Goal: Book appointment/travel/reservation

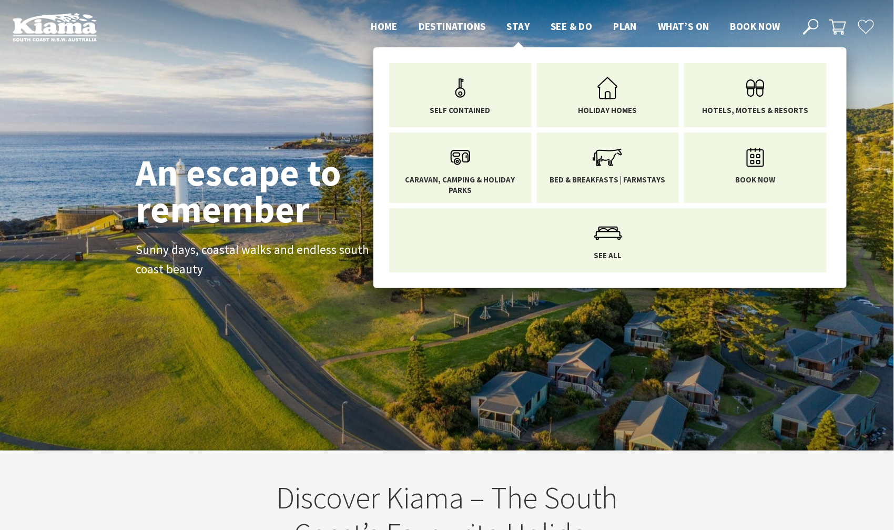
click at [524, 28] on span "Stay" at bounding box center [518, 26] width 23 height 13
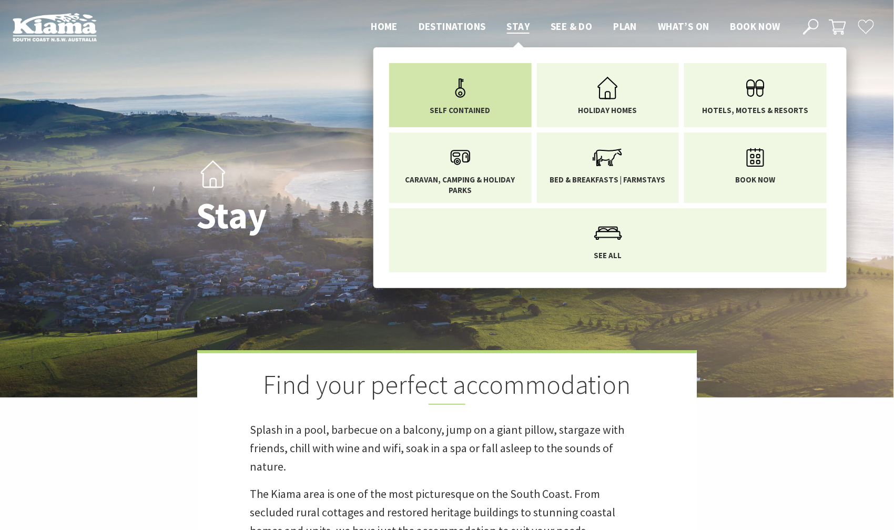
click at [481, 102] on link "Self Contained" at bounding box center [460, 93] width 127 height 44
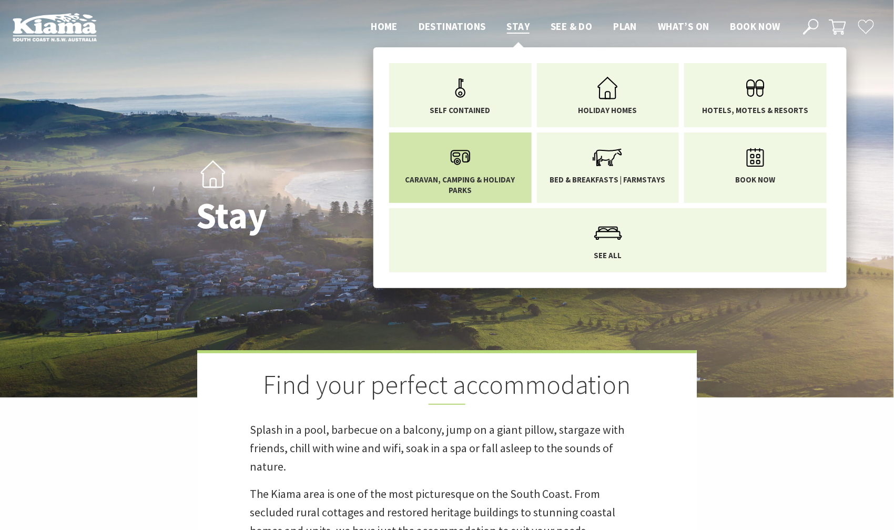
click at [482, 166] on link "Caravan, Camping & Holiday Parks" at bounding box center [460, 167] width 127 height 55
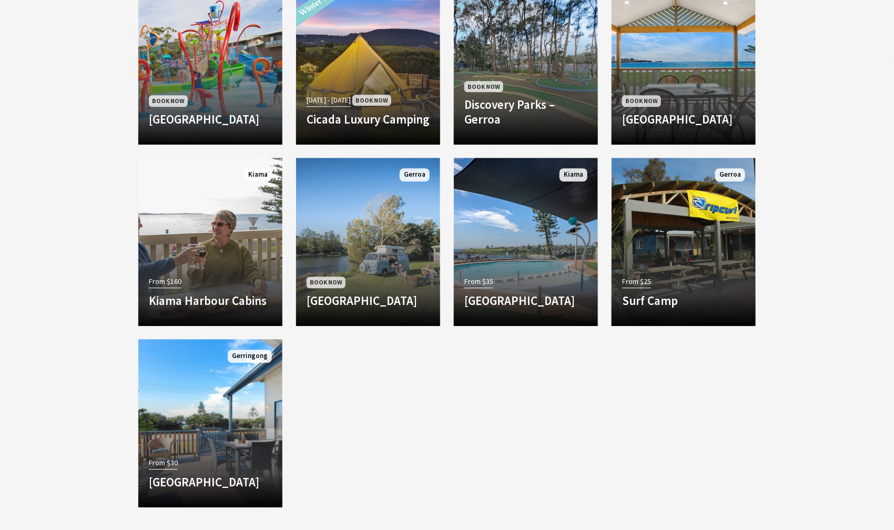
scroll to position [1018, 0]
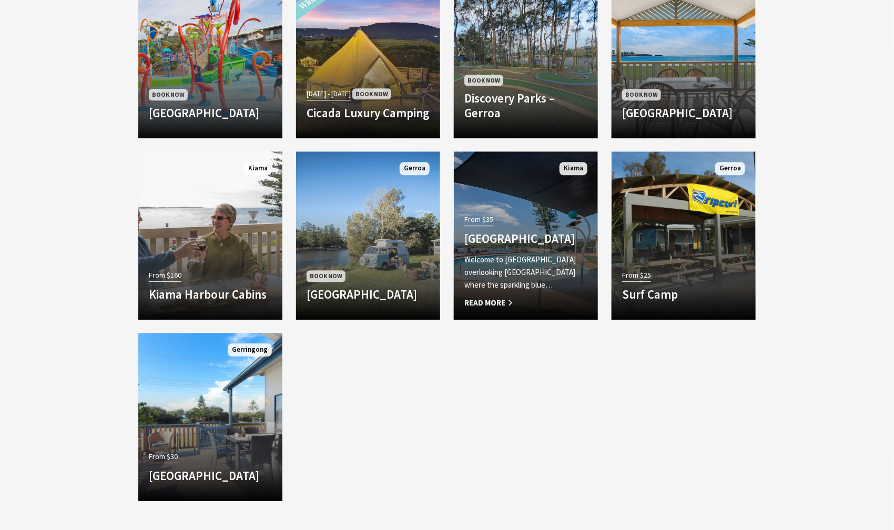
click at [503, 299] on span "Read More" at bounding box center [526, 303] width 123 height 13
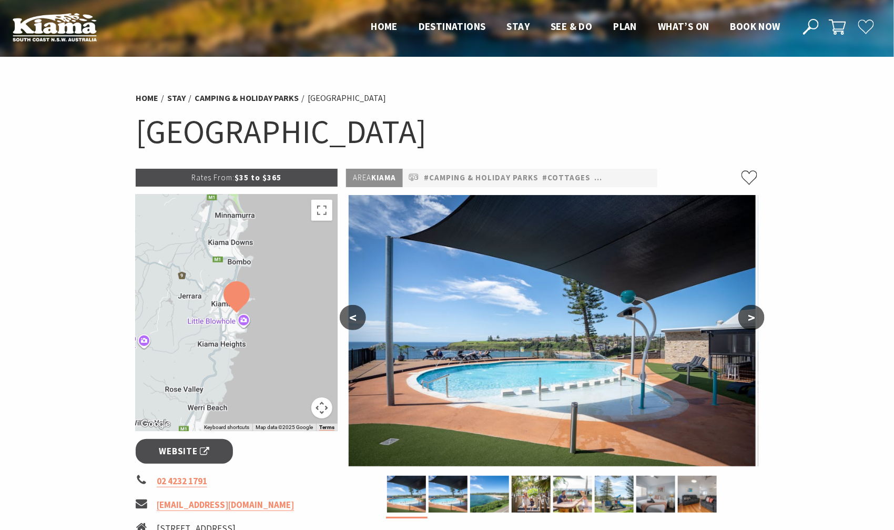
click at [750, 317] on button ">" at bounding box center [752, 317] width 26 height 25
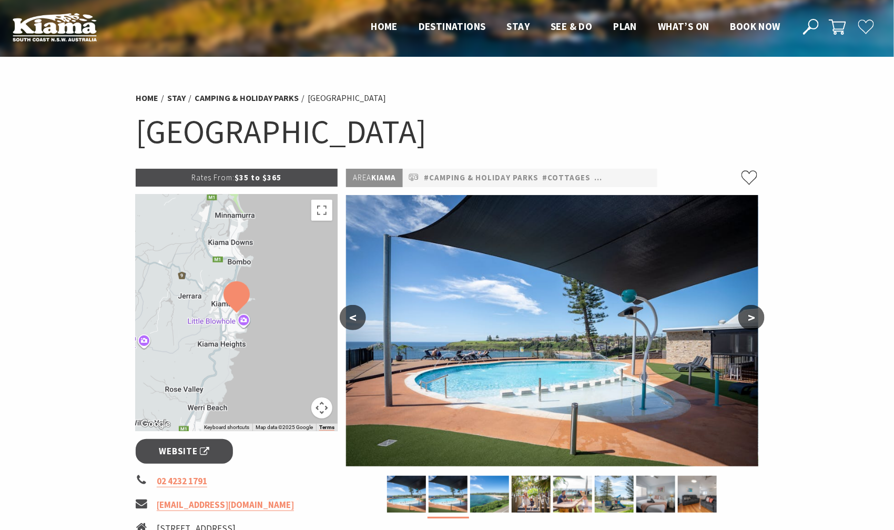
click at [750, 317] on button ">" at bounding box center [752, 317] width 26 height 25
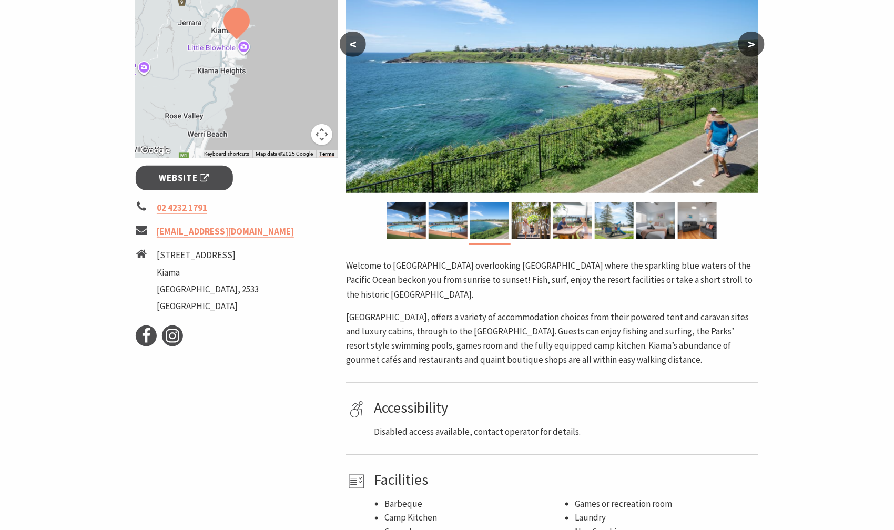
scroll to position [273, 0]
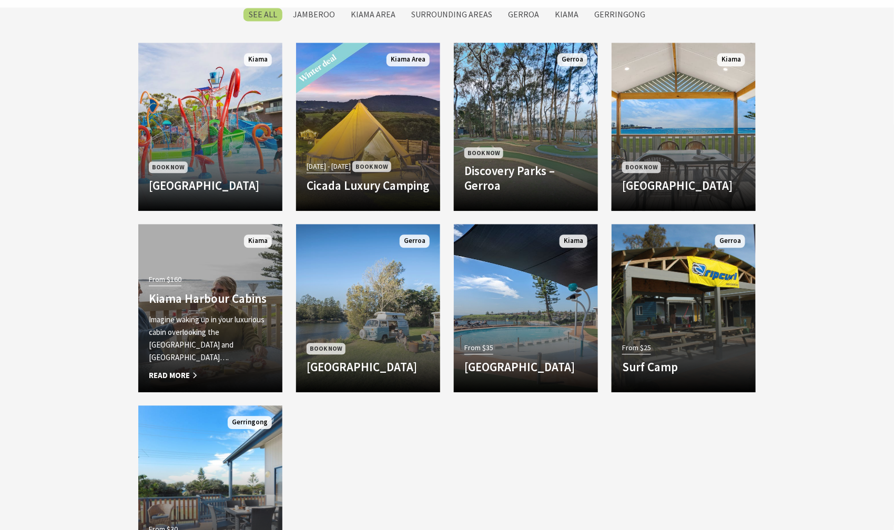
scroll to position [944, 0]
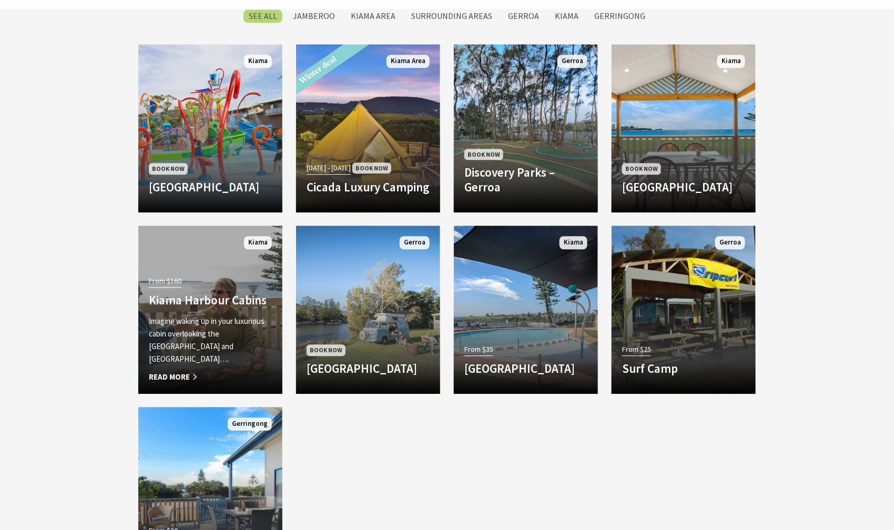
click at [227, 308] on h4 "Kiama Harbour Cabins" at bounding box center [210, 300] width 123 height 15
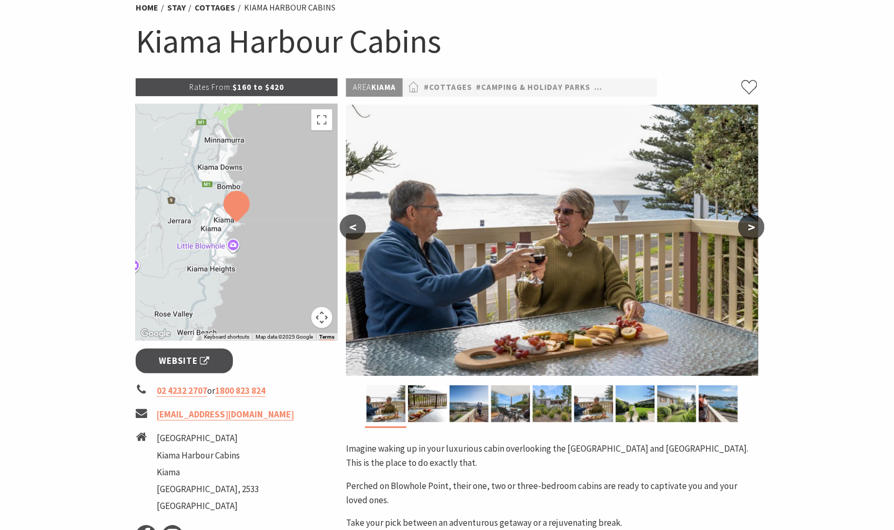
scroll to position [121, 0]
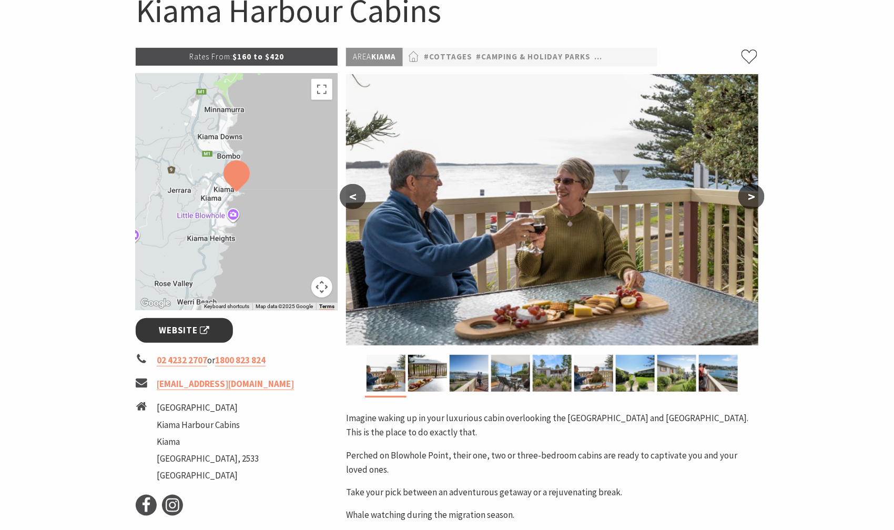
click at [156, 332] on link "Website" at bounding box center [184, 330] width 97 height 25
